Goal: Transaction & Acquisition: Purchase product/service

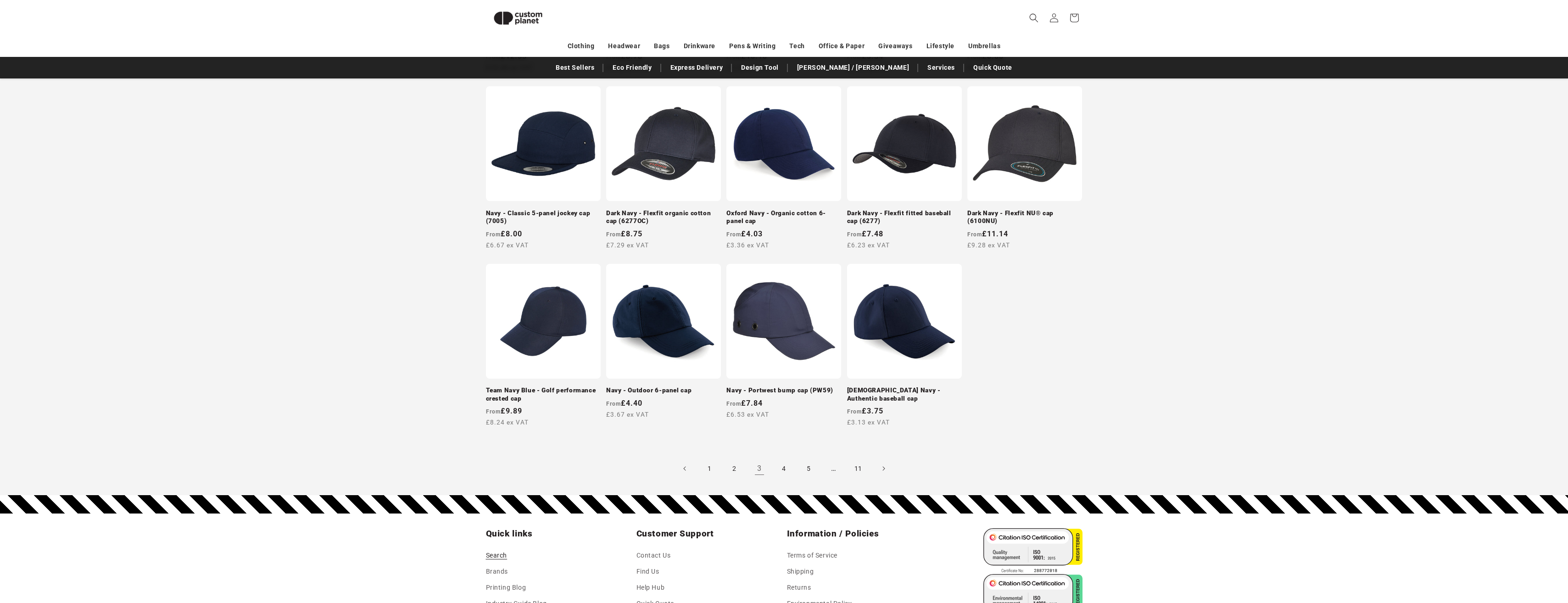
scroll to position [722, 0]
click at [781, 469] on link "4" at bounding box center [784, 468] width 20 height 20
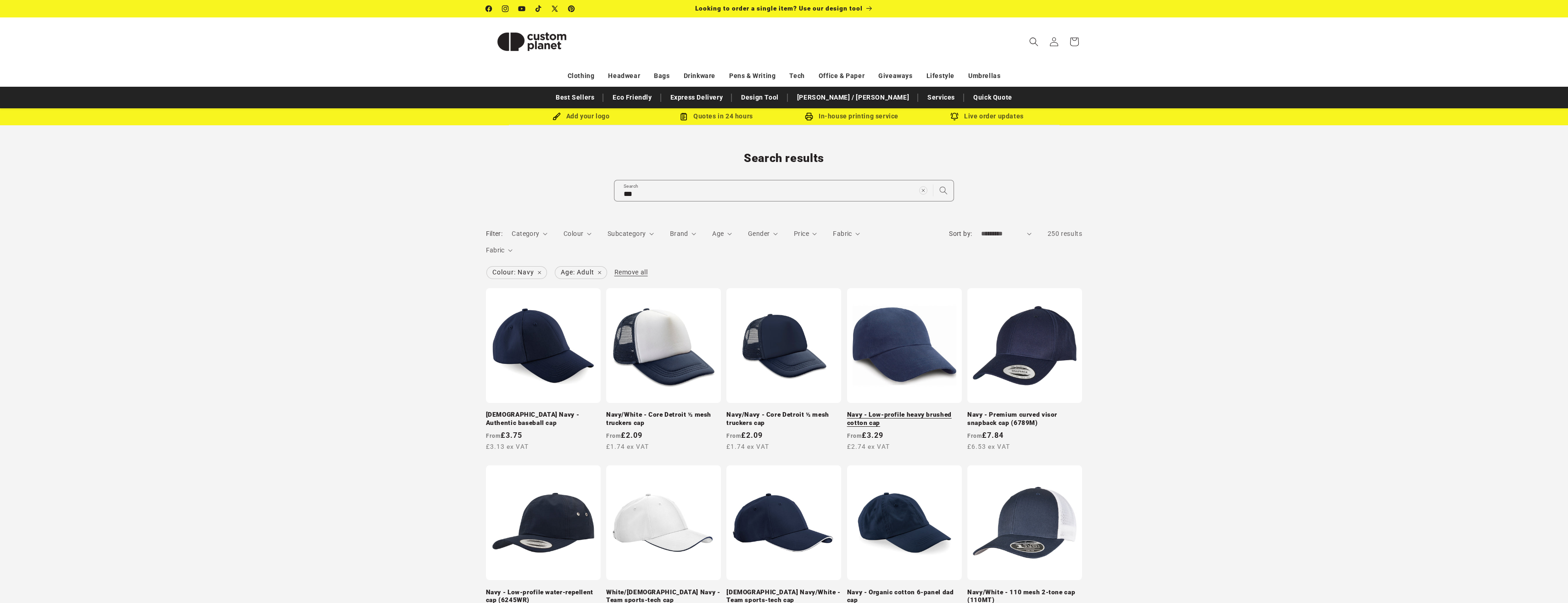
scroll to position [92, 0]
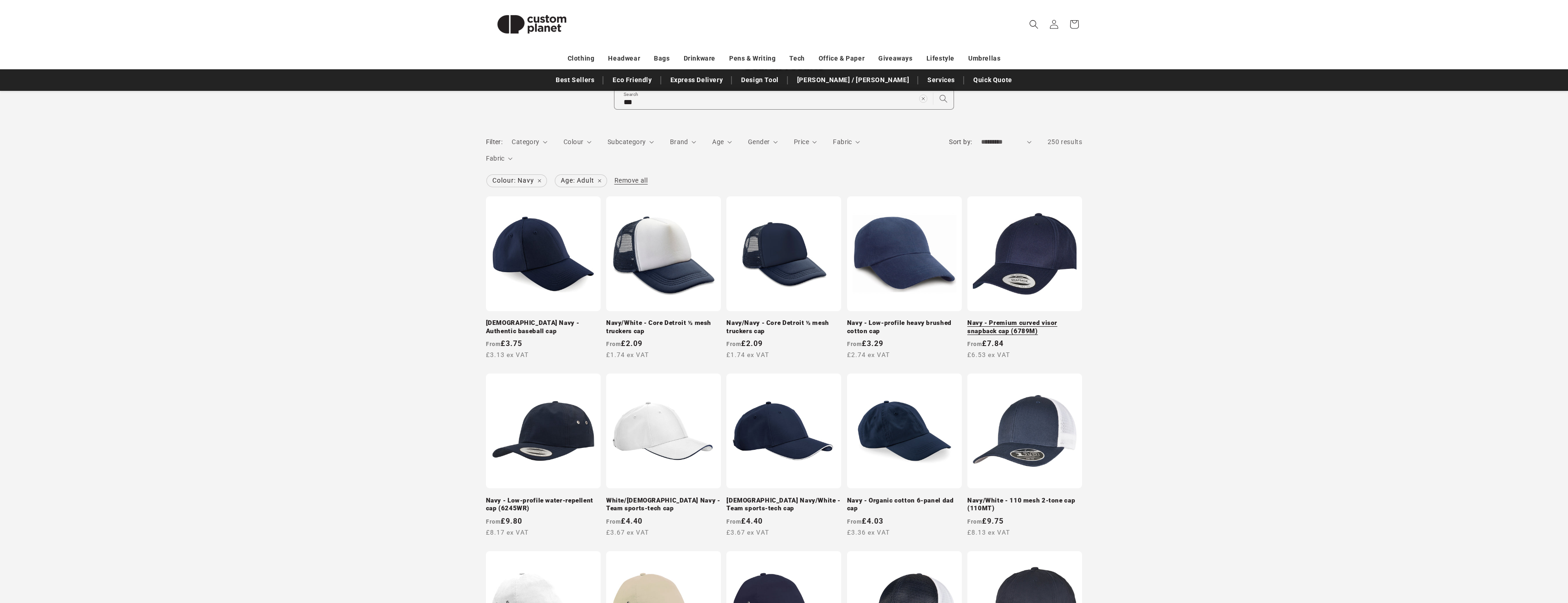
click at [987, 327] on link "Navy - Premium curved visor snapback cap (6789M)" at bounding box center [1025, 327] width 115 height 16
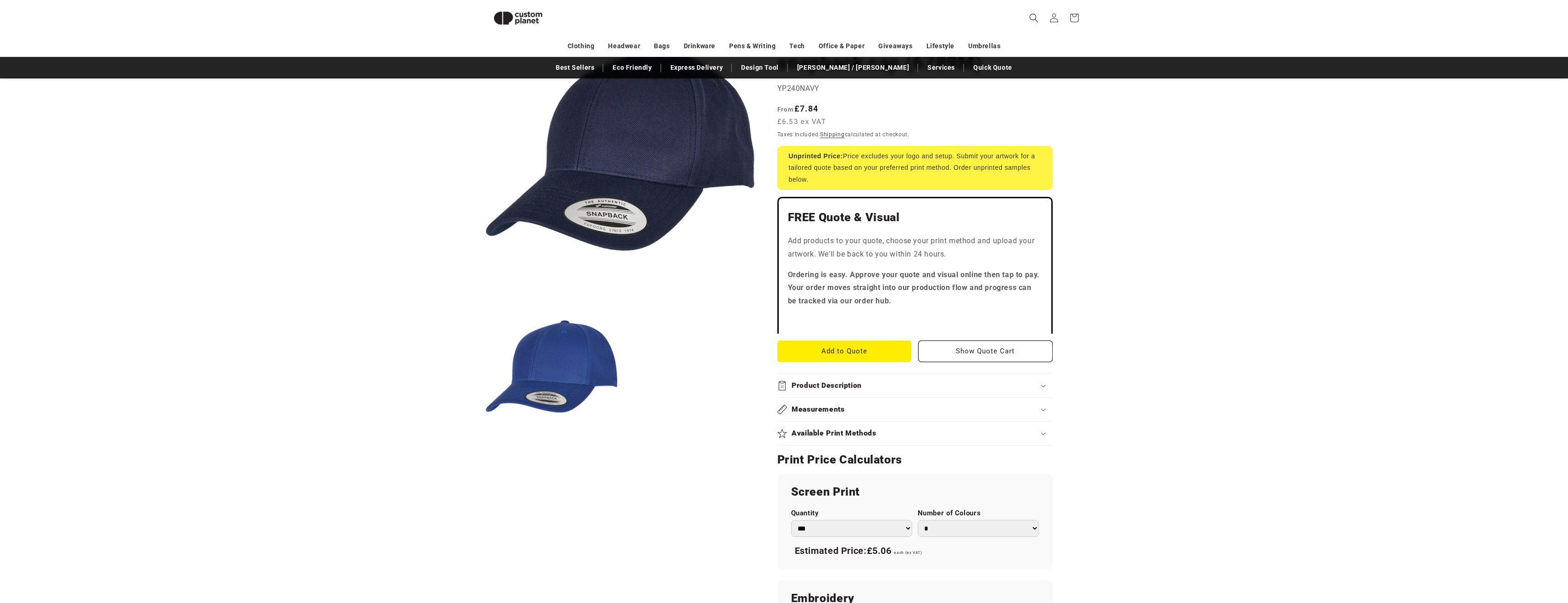
scroll to position [125, 0]
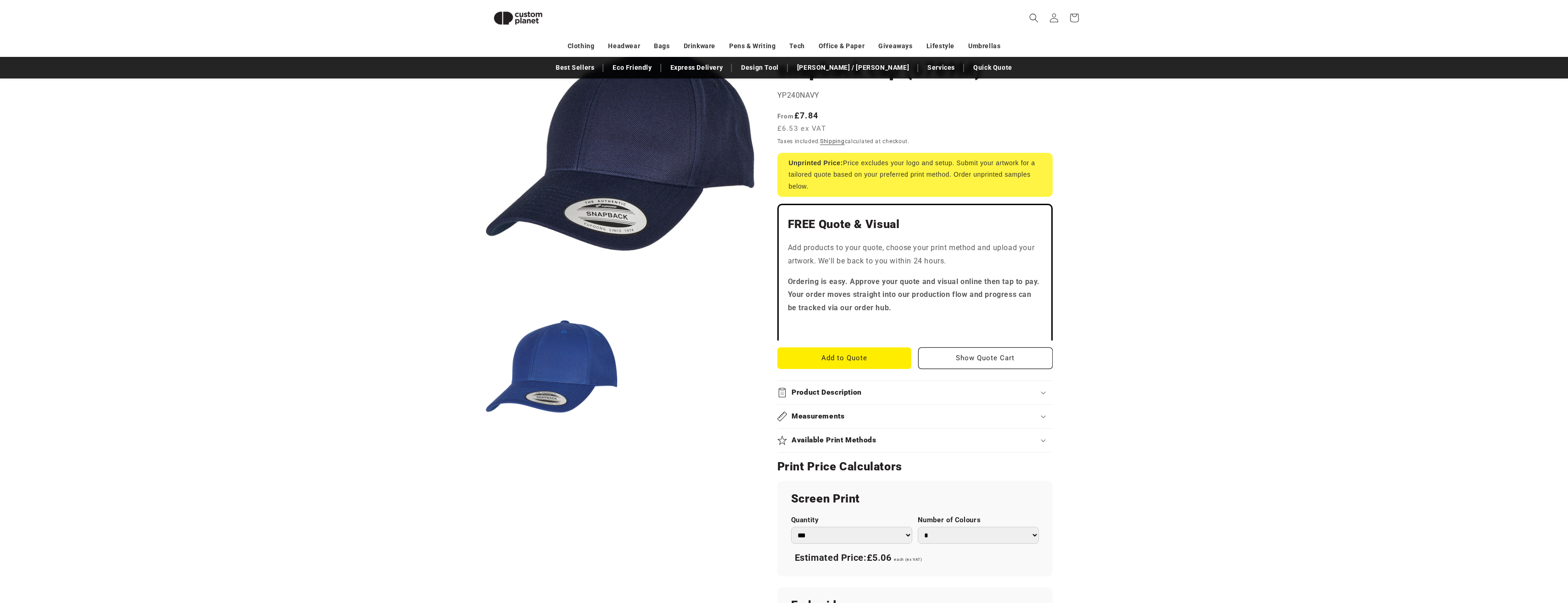
click at [822, 385] on summary "Product Description" at bounding box center [915, 393] width 275 height 23
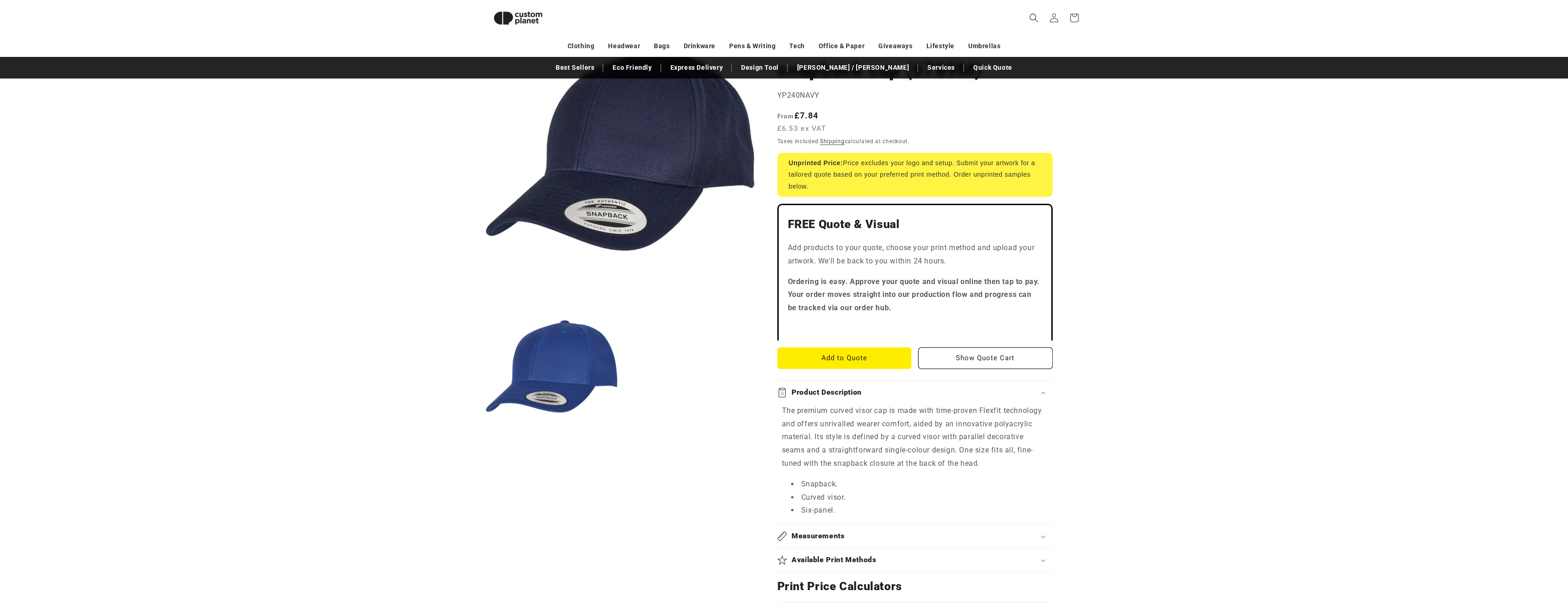
scroll to position [217, 0]
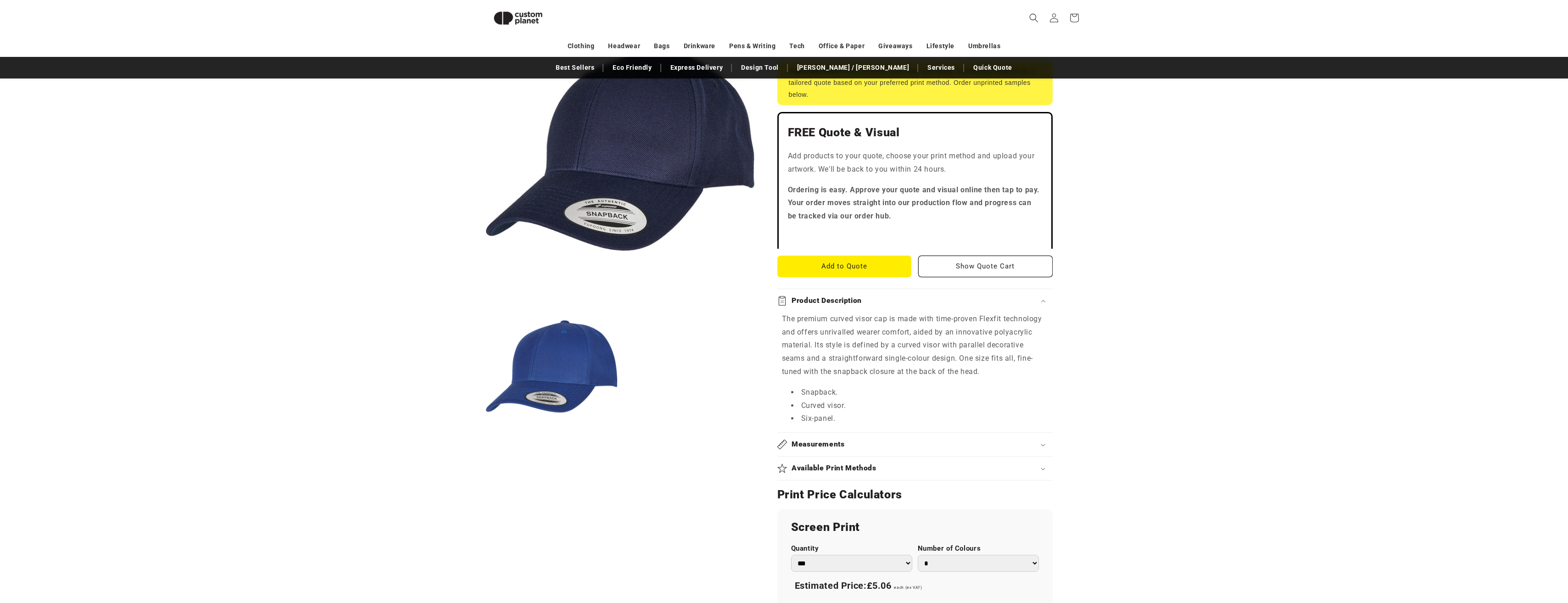
click at [486, 283] on button "Open media 1 in modal" at bounding box center [486, 283] width 0 height 0
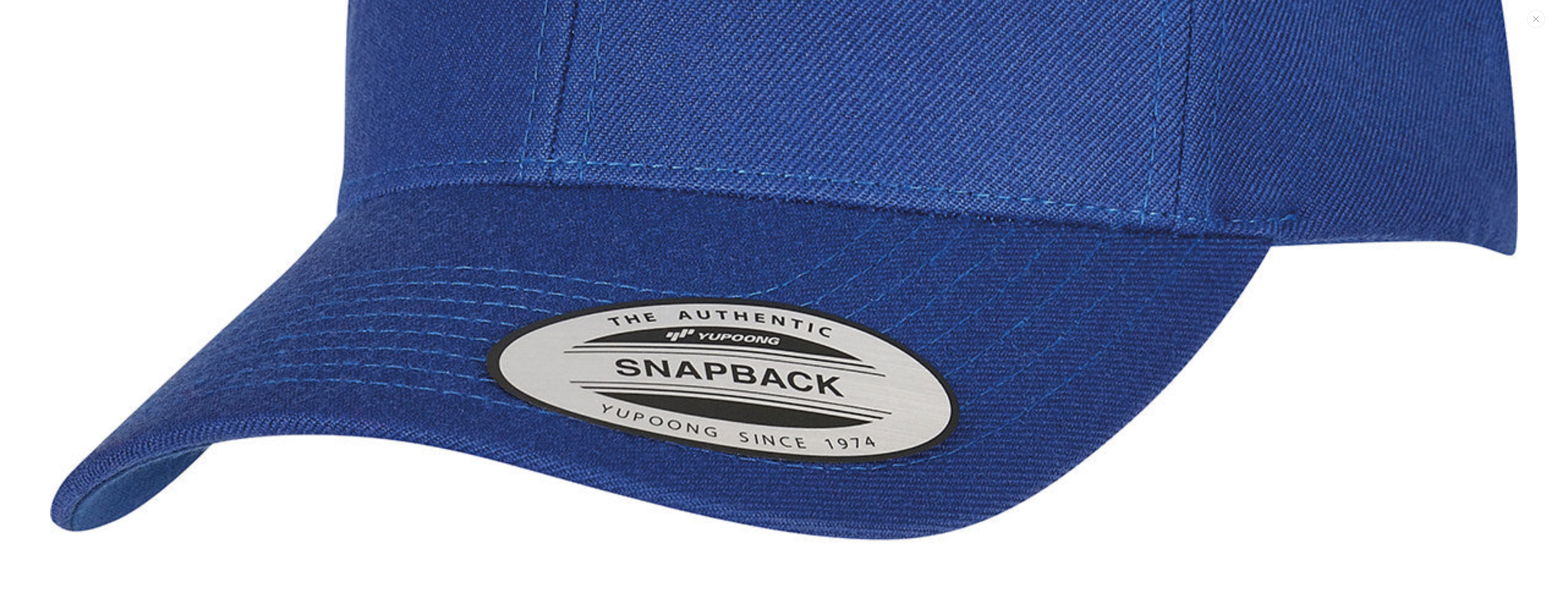
click at [1543, 18] on button "Close" at bounding box center [1536, 19] width 18 height 18
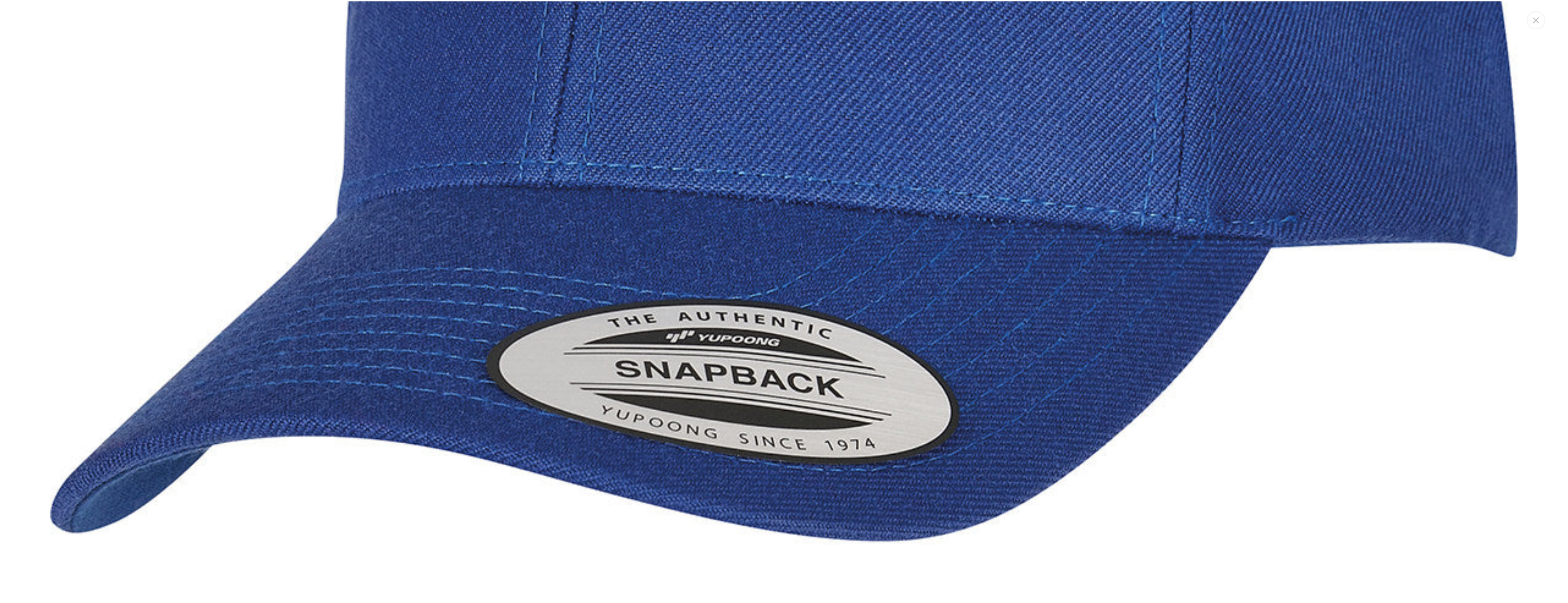
scroll to position [2344, 0]
